Goal: Task Accomplishment & Management: Complete application form

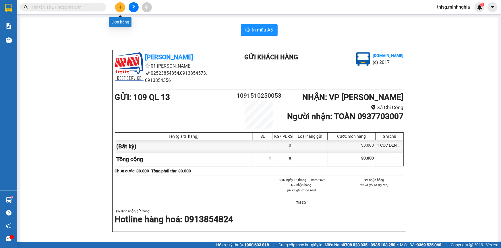
click at [117, 11] on button at bounding box center [120, 7] width 10 height 10
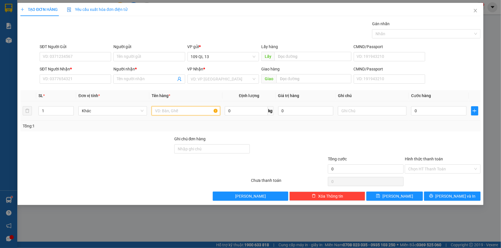
click at [182, 107] on input "text" at bounding box center [185, 110] width 69 height 9
click at [365, 112] on input "text" at bounding box center [372, 110] width 69 height 9
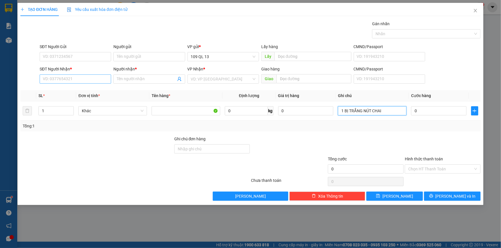
type input "1 BỊ TRẮNG NÚT CHAI"
click at [81, 82] on input "SĐT Người Nhận *" at bounding box center [75, 79] width 71 height 9
click at [255, 46] on div "VP gửi *" at bounding box center [222, 47] width 71 height 6
click at [103, 79] on input "093749" at bounding box center [75, 79] width 71 height 9
type input "0"
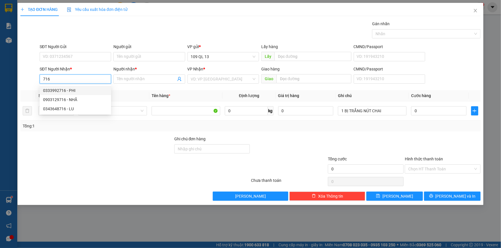
click at [71, 79] on input "716" at bounding box center [75, 79] width 71 height 9
type input "716"
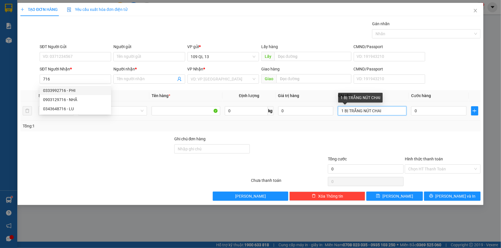
click at [399, 113] on input "1 BỊ TRẮNG NÚT CHAI" at bounding box center [372, 110] width 69 height 9
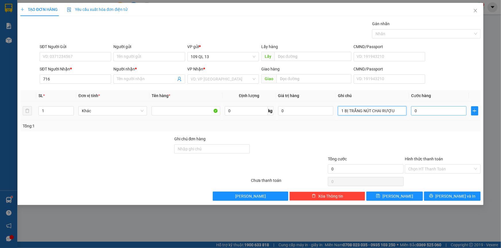
type input "1 BỊ TRẮNG NÚT CHAI RƯỢU"
click at [447, 113] on input "0" at bounding box center [438, 110] width 55 height 9
type input "3"
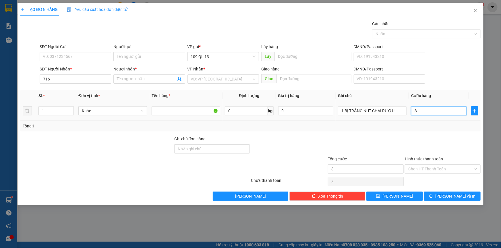
type input "30"
type input "30.000"
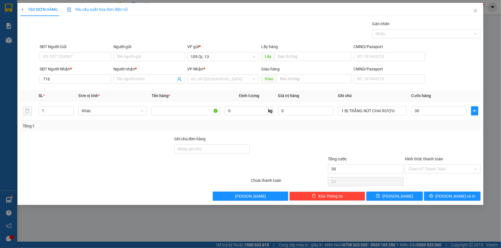
type input "30.000"
click at [82, 84] on div "SĐT Người Nhận * 716" at bounding box center [75, 76] width 71 height 20
click at [81, 80] on input "716" at bounding box center [75, 79] width 71 height 9
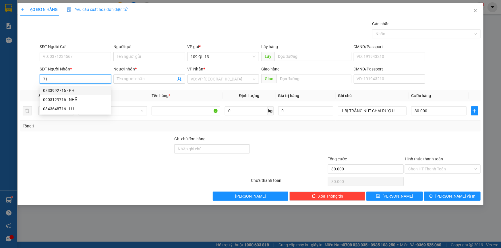
type input "7"
click at [82, 54] on input "SĐT Người Gửi" at bounding box center [75, 56] width 71 height 9
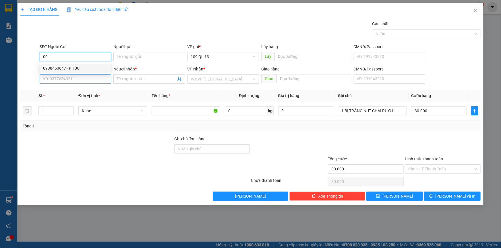
type input "09"
click at [86, 81] on input "SĐT Người Nhận *" at bounding box center [75, 79] width 71 height 9
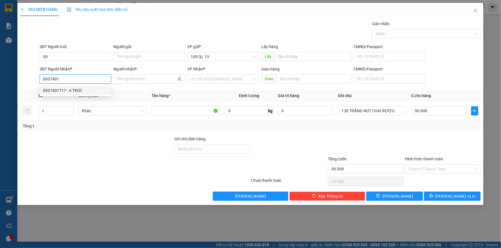
click at [83, 92] on div "0937401717 - A TRÚC" at bounding box center [75, 91] width 65 height 6
type input "0937401717"
type input "A TRÚC"
type input "0937401717"
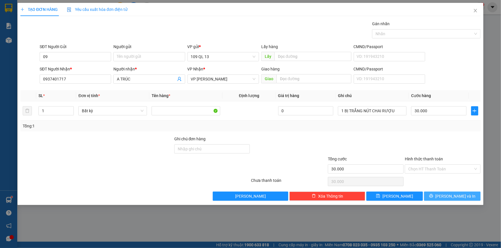
click at [453, 196] on span "[PERSON_NAME] và In" at bounding box center [455, 196] width 40 height 6
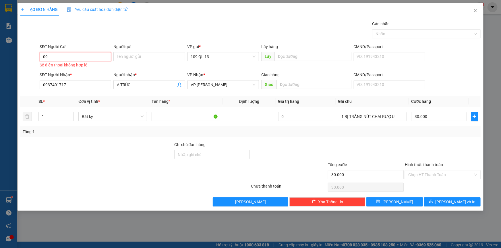
click at [77, 57] on input "09" at bounding box center [75, 56] width 71 height 9
type input "0"
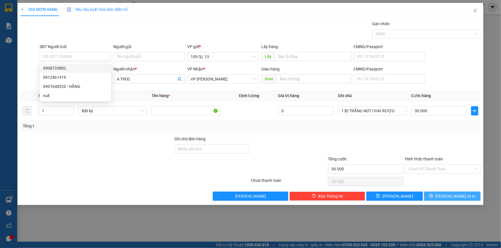
click at [452, 197] on span "[PERSON_NAME] và In" at bounding box center [455, 196] width 40 height 6
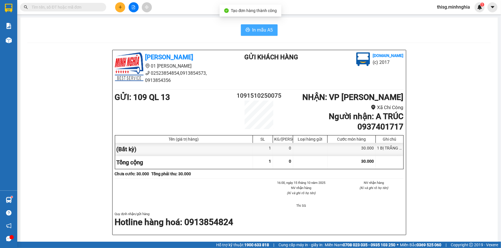
click at [265, 25] on button "In mẫu A5" at bounding box center [259, 29] width 37 height 11
click at [120, 7] on icon "plus" at bounding box center [119, 7] width 3 height 0
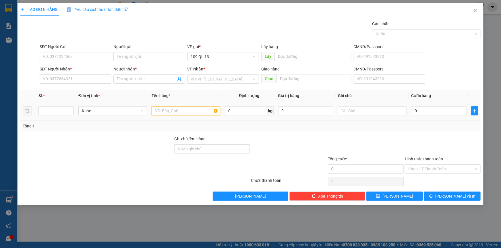
click at [193, 112] on input "text" at bounding box center [185, 110] width 69 height 9
drag, startPoint x: 375, startPoint y: 111, endPoint x: 376, endPoint y: 108, distance: 3.2
click at [376, 109] on input "text" at bounding box center [372, 110] width 69 height 9
type input "1 HỘP ĐEN MP"
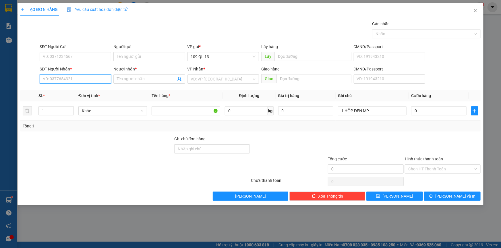
click at [63, 79] on input "SĐT Người Nhận *" at bounding box center [75, 79] width 71 height 9
type input "0858090689"
click at [135, 80] on input "Người nhận *" at bounding box center [146, 79] width 59 height 6
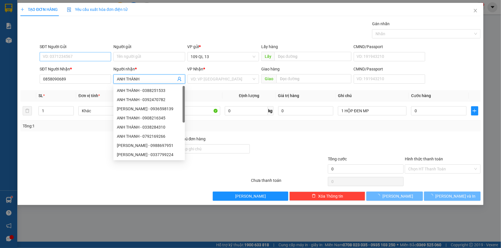
type input "ANH THÀNH"
click at [79, 57] on input "SĐT Người Gửi" at bounding box center [75, 56] width 71 height 9
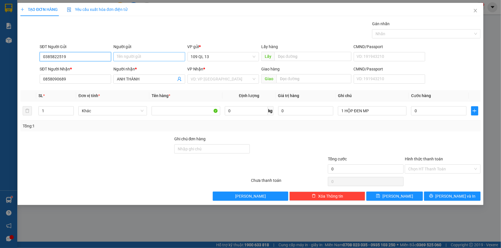
type input "0385822519"
click at [142, 57] on input "Người gửi" at bounding box center [148, 56] width 71 height 9
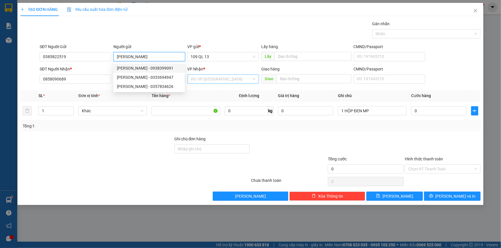
type input "[PERSON_NAME]"
click at [220, 77] on input "search" at bounding box center [221, 79] width 61 height 9
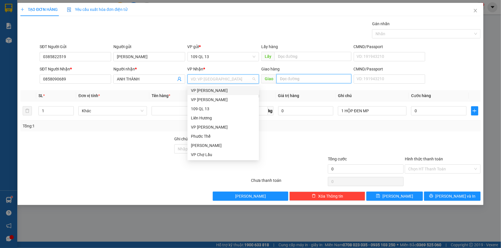
click at [294, 80] on input "text" at bounding box center [313, 78] width 75 height 9
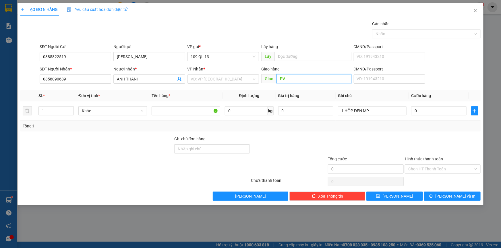
type input "P"
click at [249, 77] on input "search" at bounding box center [221, 79] width 61 height 9
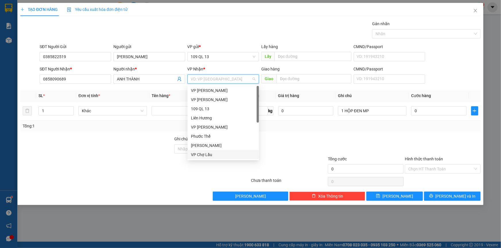
click at [209, 155] on div "VP Chợ Lầu" at bounding box center [223, 155] width 65 height 6
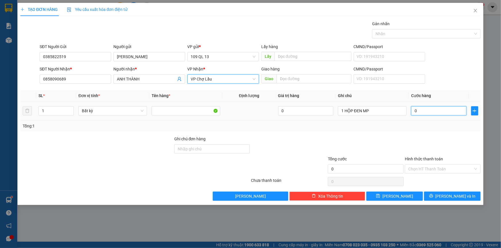
click at [437, 110] on input "0" at bounding box center [438, 110] width 55 height 9
type input "3"
type input "30"
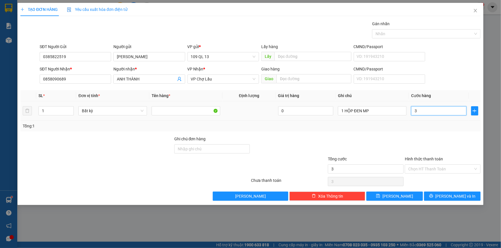
type input "30"
type input "30.000"
click at [458, 169] on input "Hình thức thanh toán" at bounding box center [440, 169] width 65 height 9
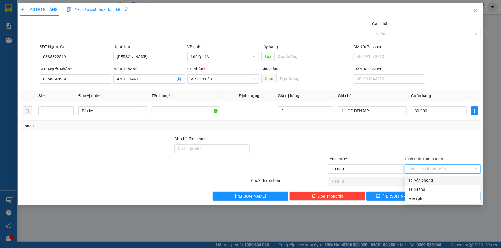
click at [450, 178] on div "Tại văn phòng" at bounding box center [442, 180] width 69 height 6
type input "0"
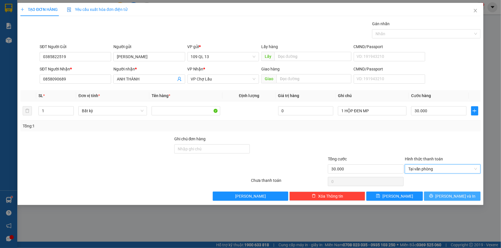
click at [457, 195] on span "[PERSON_NAME] và In" at bounding box center [455, 196] width 40 height 6
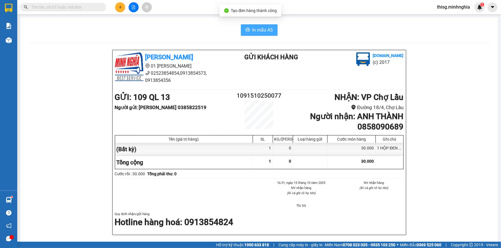
click at [265, 26] on button "In mẫu A5" at bounding box center [259, 29] width 37 height 11
